Goal: Information Seeking & Learning: Compare options

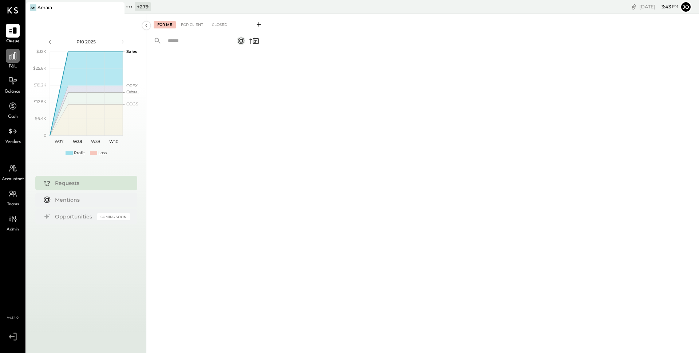
click at [11, 61] on div at bounding box center [13, 56] width 14 height 14
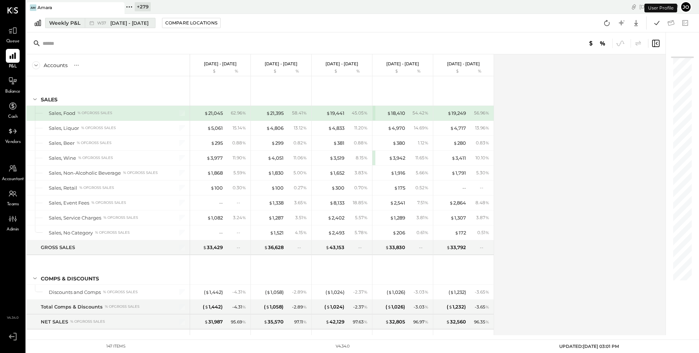
click at [119, 22] on span "[DATE] - [DATE]" at bounding box center [129, 23] width 38 height 7
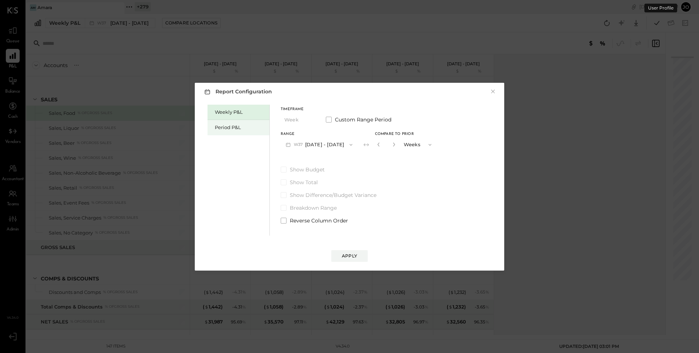
click at [239, 124] on div "Period P&L" at bounding box center [240, 127] width 51 height 7
click at [330, 145] on button "P10 [DATE] - [DATE]" at bounding box center [318, 144] width 75 height 13
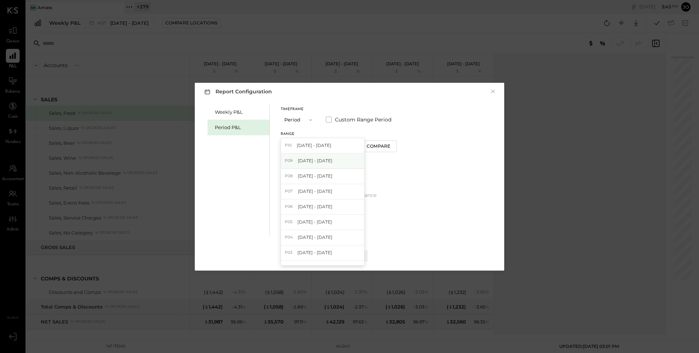
click at [332, 157] on span "[DATE] - [DATE]" at bounding box center [315, 160] width 35 height 6
click at [382, 151] on button "Compare" at bounding box center [380, 146] width 36 height 12
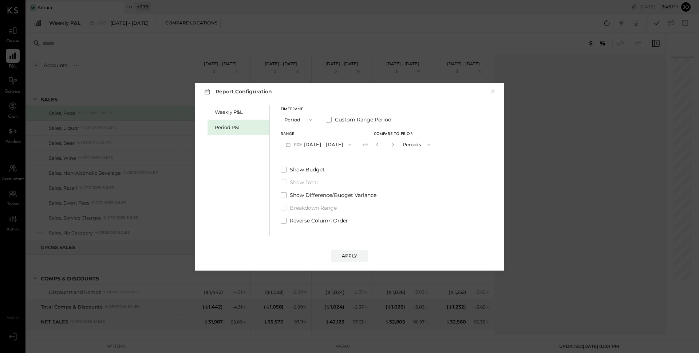
click at [396, 146] on button "button" at bounding box center [393, 144] width 6 height 8
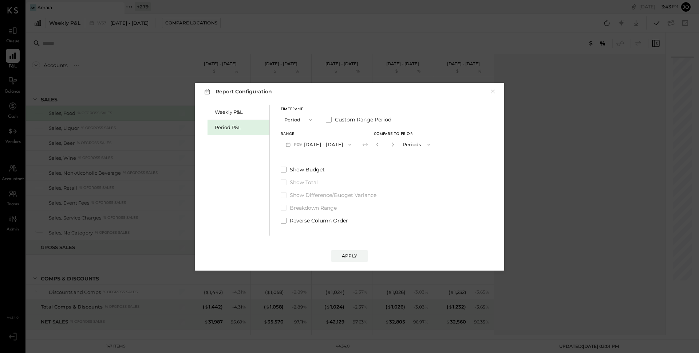
click at [396, 146] on button "button" at bounding box center [393, 144] width 6 height 8
type input "*"
click at [357, 256] on div "Apply" at bounding box center [349, 255] width 15 height 6
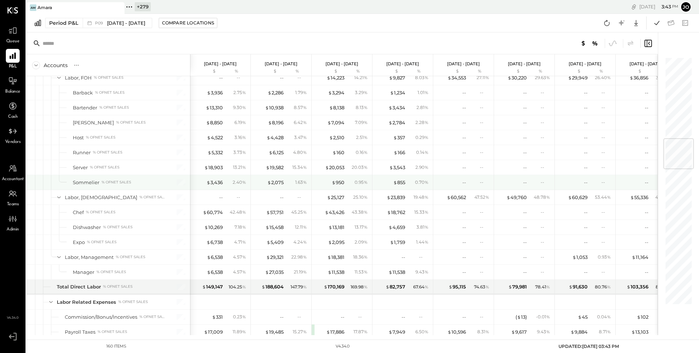
scroll to position [684, 0]
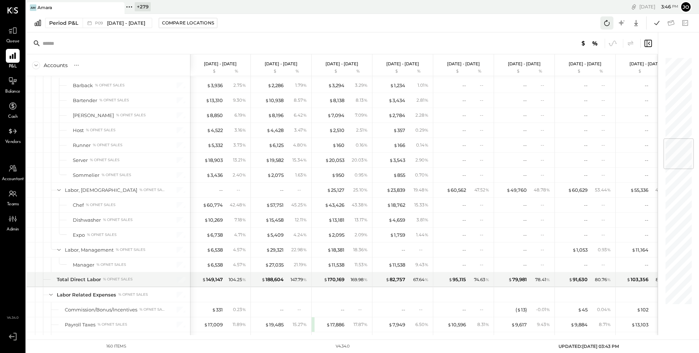
click at [610, 23] on icon at bounding box center [606, 22] width 9 height 9
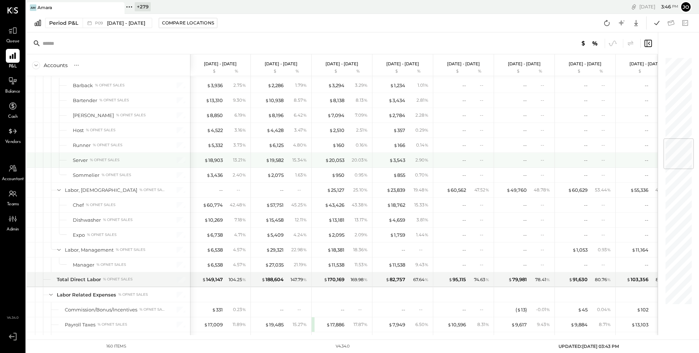
click at [274, 156] on div "$ 19,582 15.34 %" at bounding box center [282, 160] width 55 height 15
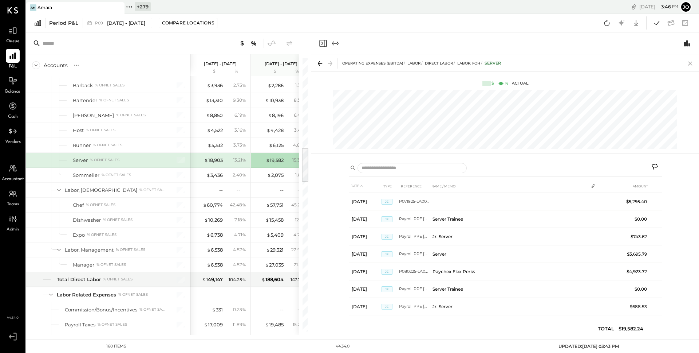
click at [691, 63] on icon at bounding box center [690, 63] width 10 height 10
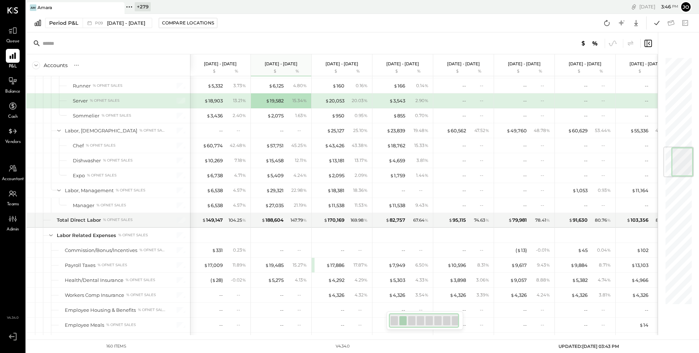
scroll to position [753, 0]
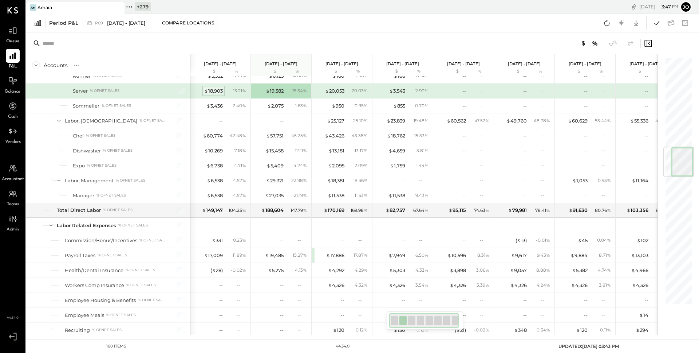
click at [214, 91] on div "$ 18,903" at bounding box center [213, 90] width 19 height 7
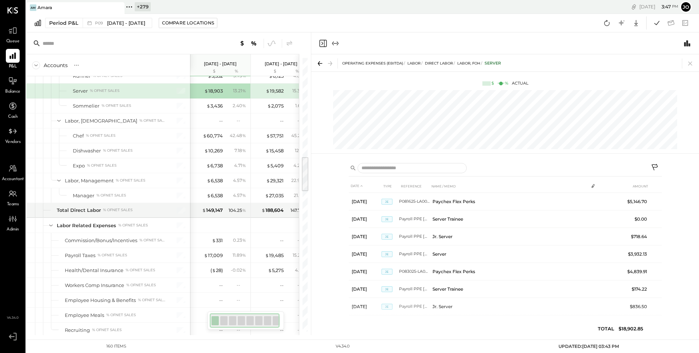
click at [689, 62] on icon at bounding box center [690, 63] width 10 height 10
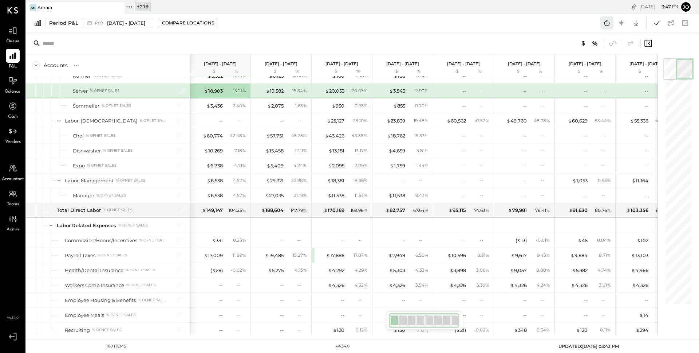
click at [603, 24] on icon at bounding box center [606, 22] width 9 height 9
click at [608, 22] on icon at bounding box center [606, 22] width 9 height 9
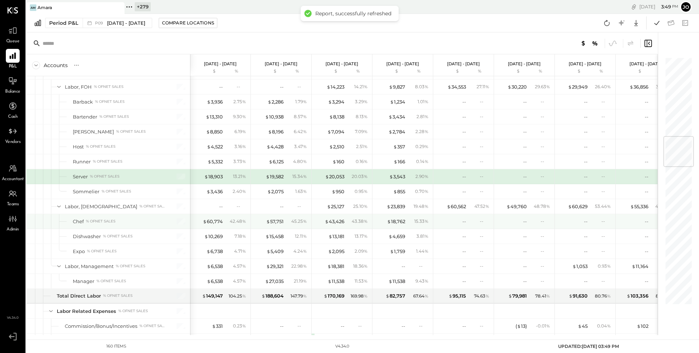
scroll to position [667, 0]
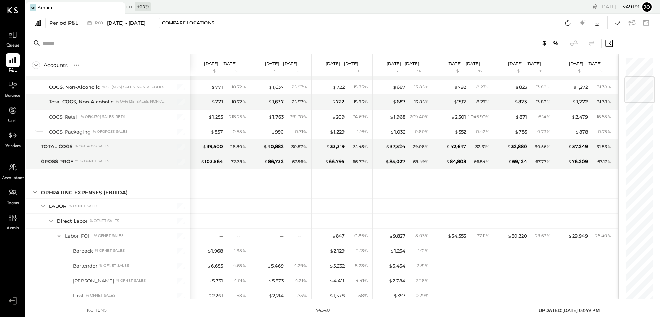
scroll to position [167, 0]
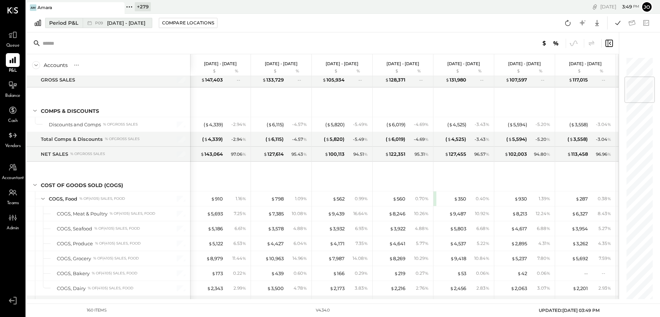
click at [98, 21] on span "P09" at bounding box center [100, 23] width 10 height 4
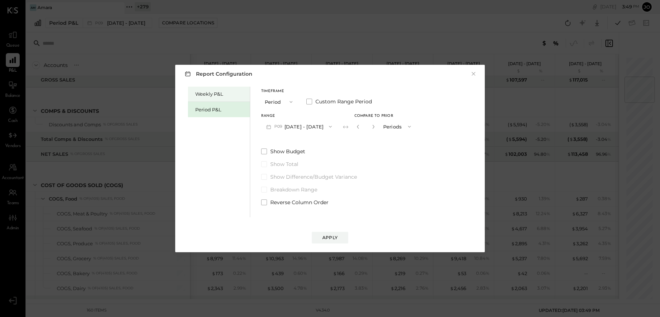
click at [228, 96] on div "Weekly P&L" at bounding box center [220, 94] width 51 height 7
click at [297, 125] on button "W38 Sep 15 - 21, 2025" at bounding box center [299, 126] width 77 height 13
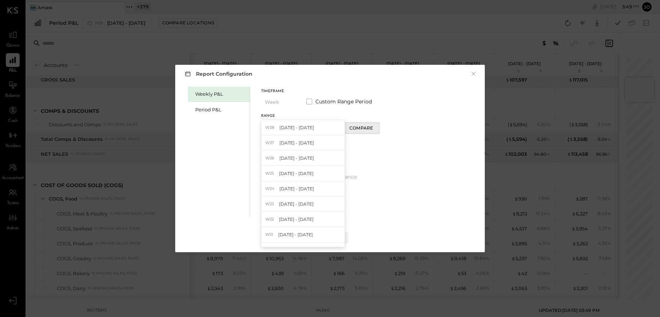
click at [366, 134] on button "Compare" at bounding box center [361, 128] width 36 height 12
click at [373, 128] on icon "button" at bounding box center [374, 127] width 4 height 4
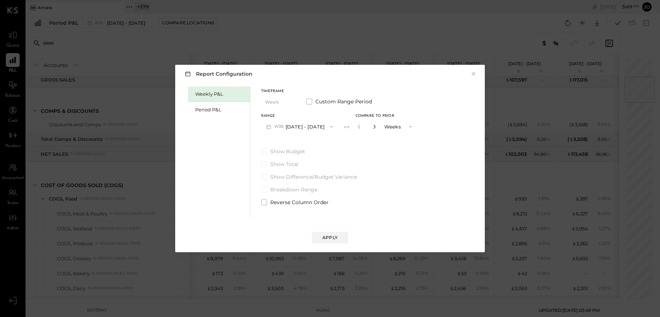
click at [373, 128] on icon "button" at bounding box center [374, 127] width 4 height 4
type input "*"
click at [336, 239] on div "Apply" at bounding box center [329, 238] width 15 height 6
